Goal: Information Seeking & Learning: Learn about a topic

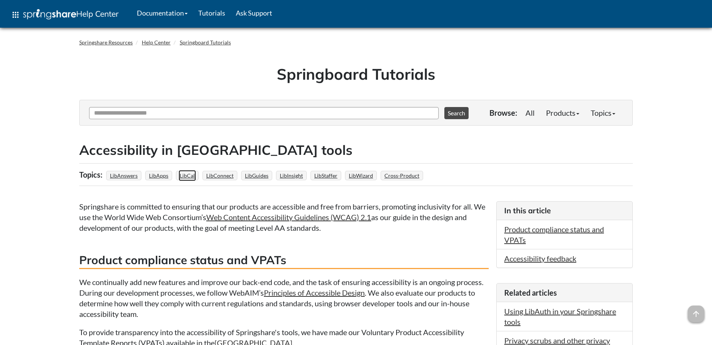
click at [187, 174] on link "LibCal" at bounding box center [187, 175] width 17 height 11
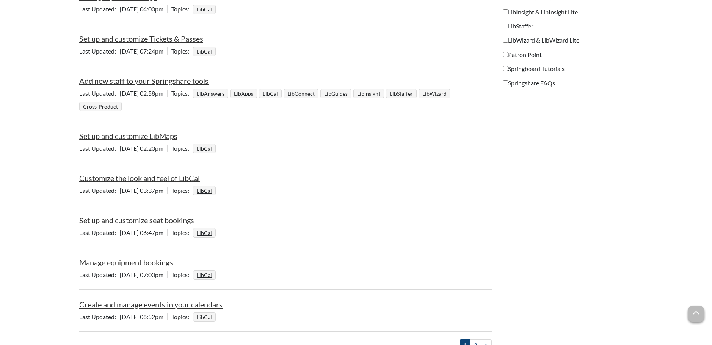
scroll to position [796, 0]
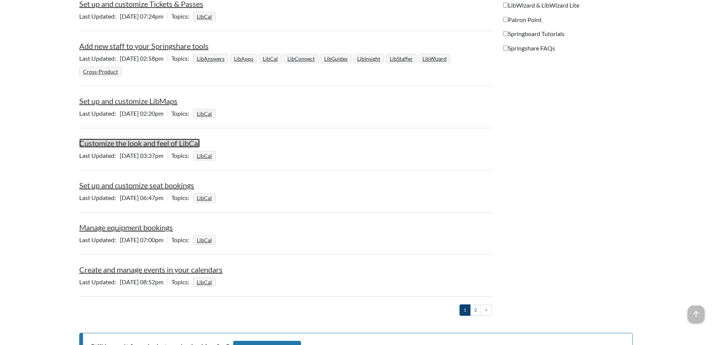
click at [142, 142] on link "Customize the look and feel of LibCal" at bounding box center [139, 142] width 121 height 9
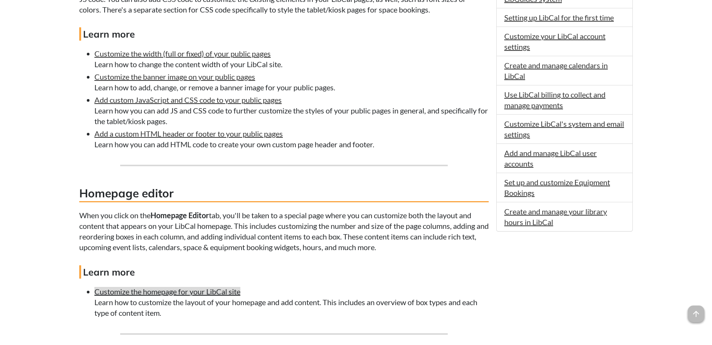
scroll to position [417, 0]
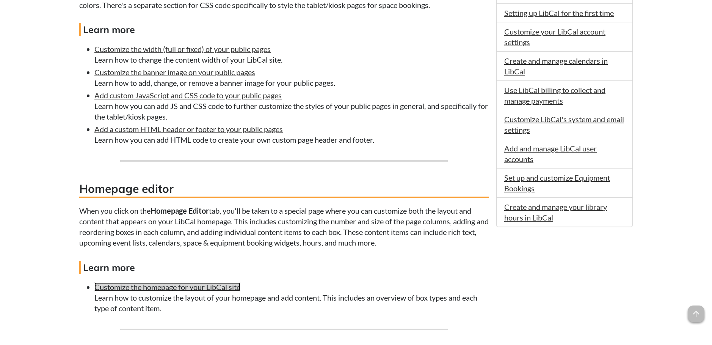
click at [170, 286] on link "Customize the homepage for your LibCal site" at bounding box center [167, 286] width 146 height 9
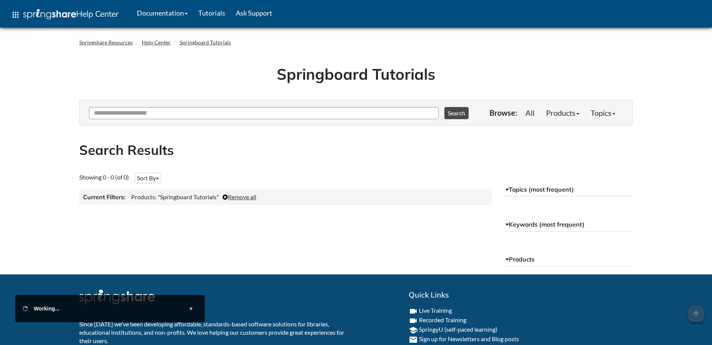
scroll to position [52, 0]
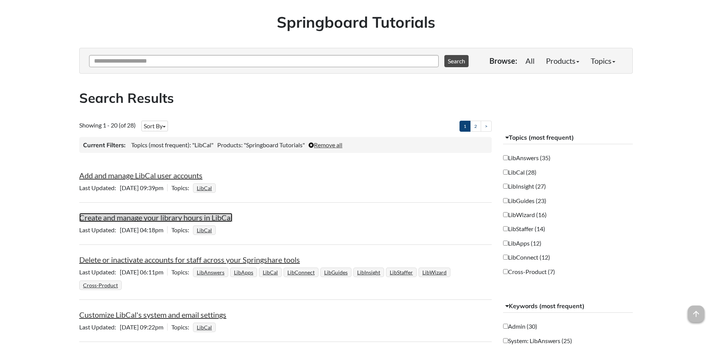
click at [198, 215] on link "Create and manage your library hours in LibCal" at bounding box center [155, 217] width 153 height 9
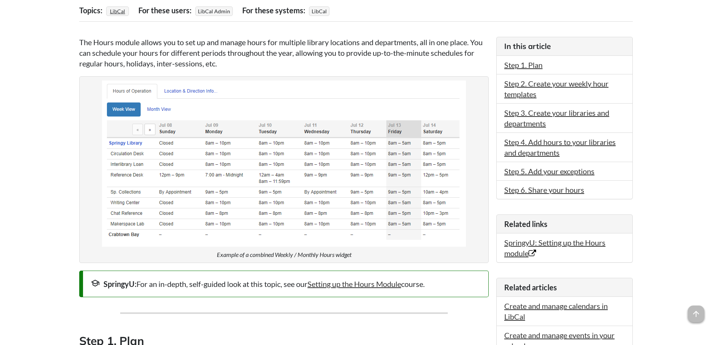
scroll to position [152, 0]
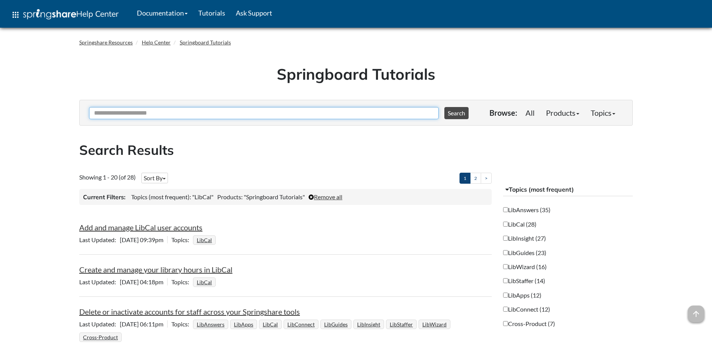
drag, startPoint x: 63, startPoint y: 5, endPoint x: 113, endPoint y: 114, distance: 119.6
click at [113, 114] on input "Ask Another Question" at bounding box center [264, 113] width 350 height 12
type input "**********"
click at [444, 107] on button "Search" at bounding box center [456, 113] width 24 height 12
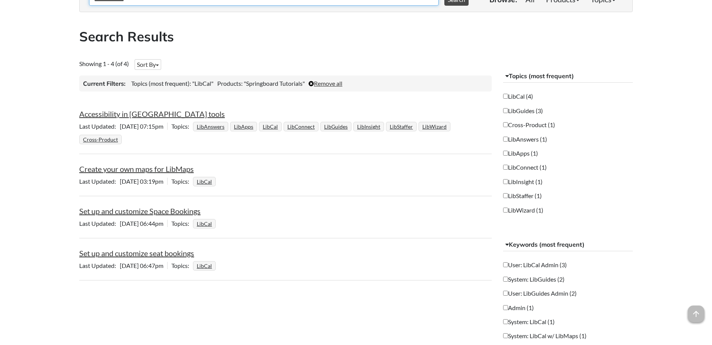
scroll to position [152, 0]
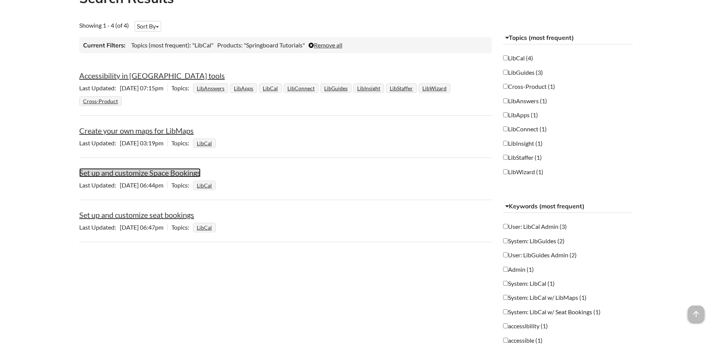
click at [138, 174] on link "Set up and customize Space Bookings" at bounding box center [139, 172] width 121 height 9
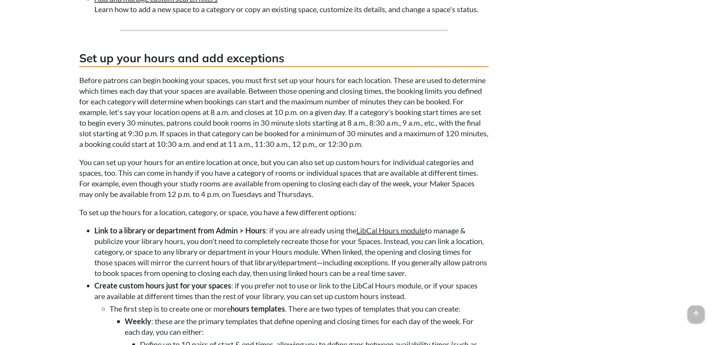
scroll to position [2995, 0]
